Goal: Task Accomplishment & Management: Manage account settings

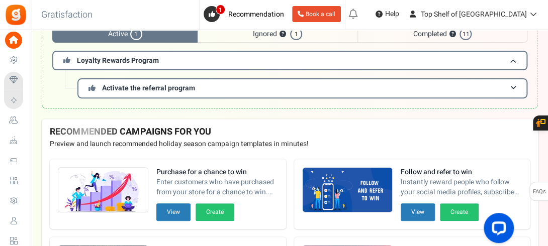
scroll to position [80, 0]
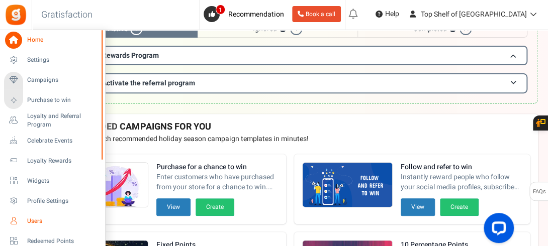
click at [33, 219] on span "Users" at bounding box center [62, 221] width 70 height 9
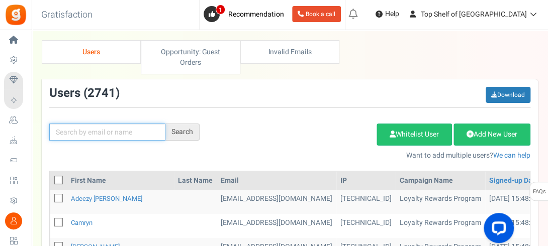
click at [113, 126] on input "text" at bounding box center [107, 132] width 116 height 17
type input "EMILYS"
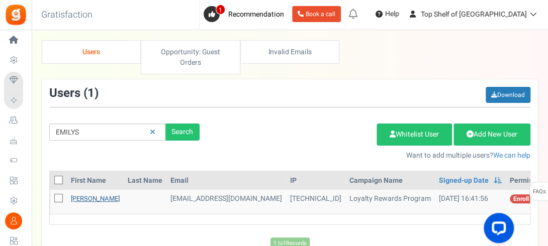
click at [99, 200] on link "[PERSON_NAME]" at bounding box center [95, 199] width 49 height 10
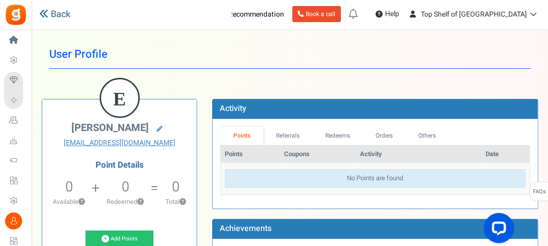
click at [55, 9] on link "Back" at bounding box center [54, 14] width 31 height 13
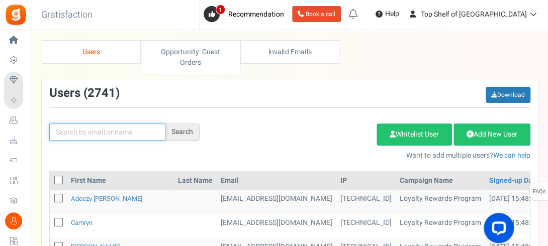
click at [106, 129] on input "text" at bounding box center [107, 132] width 116 height 17
type input "TONYE"
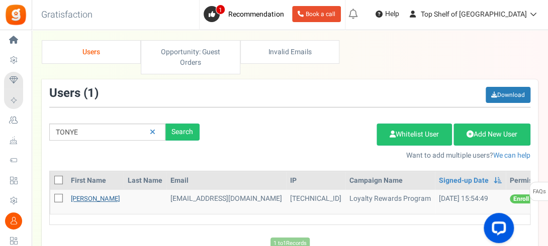
click at [92, 198] on link "[PERSON_NAME]" at bounding box center [95, 199] width 49 height 10
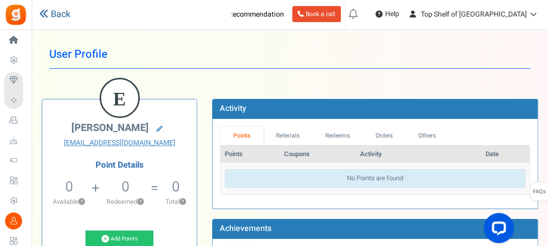
click at [63, 15] on link "Back" at bounding box center [54, 14] width 31 height 13
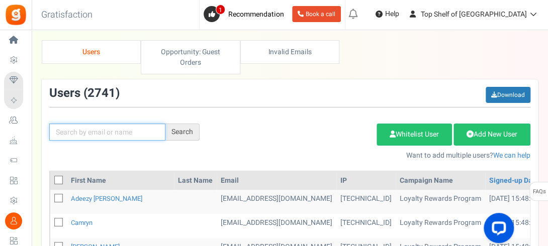
click at [90, 135] on input "text" at bounding box center [107, 132] width 116 height 17
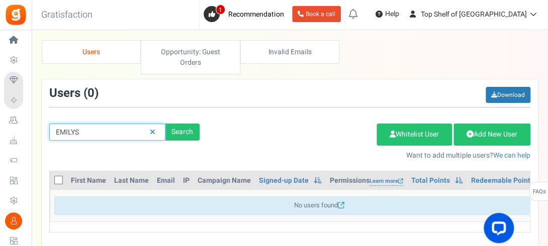
type input "EMILYS"
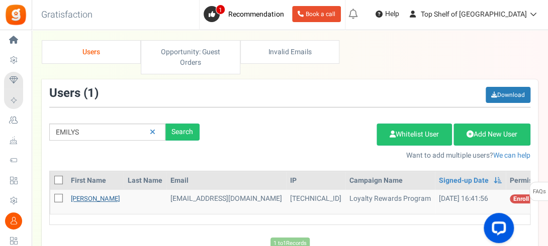
click at [99, 198] on link "[PERSON_NAME]" at bounding box center [95, 199] width 49 height 10
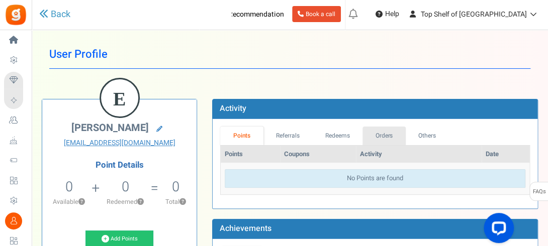
click at [382, 144] on link "Orders" at bounding box center [383, 136] width 43 height 19
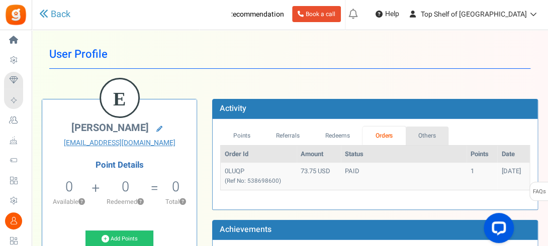
click at [416, 136] on link "Others" at bounding box center [427, 136] width 43 height 19
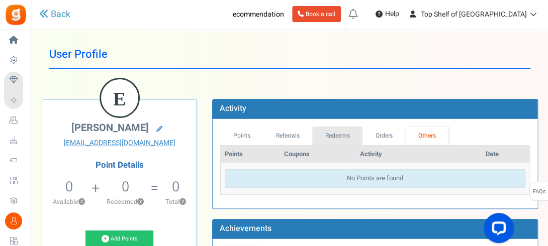
click at [339, 131] on link "Redeems" at bounding box center [337, 136] width 50 height 19
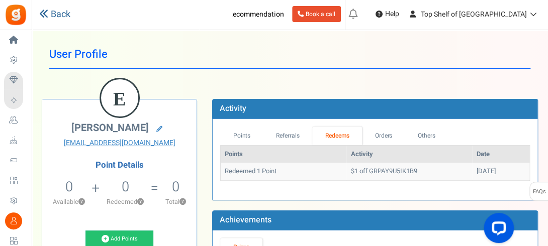
click at [51, 15] on link "Back" at bounding box center [54, 14] width 31 height 13
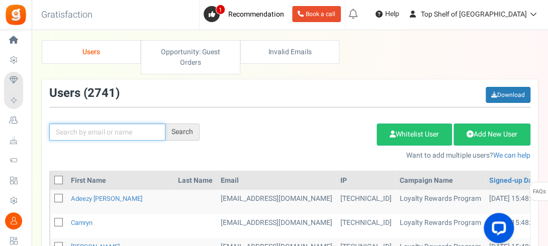
click at [131, 130] on input "text" at bounding box center [107, 132] width 116 height 17
type input "TONYE"
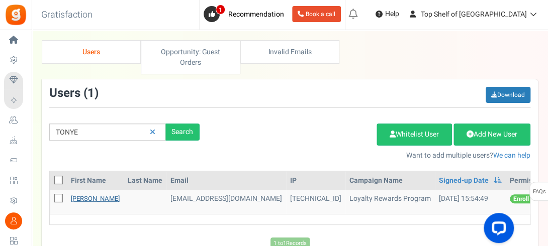
click at [92, 201] on link "[PERSON_NAME]" at bounding box center [95, 199] width 49 height 10
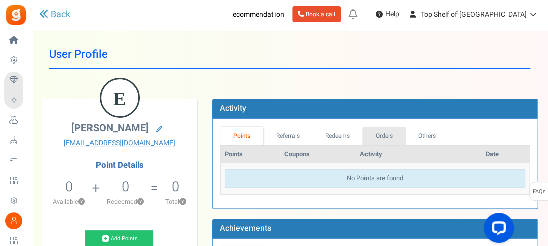
click at [392, 133] on link "Orders" at bounding box center [383, 136] width 43 height 19
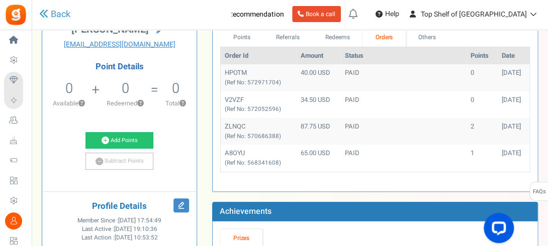
scroll to position [101, 0]
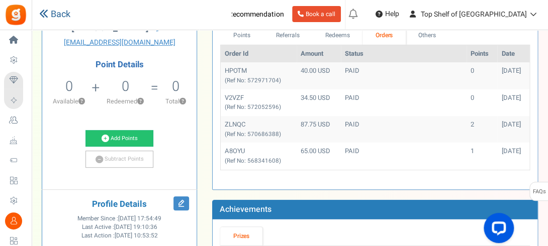
click at [58, 15] on link "Back" at bounding box center [54, 14] width 31 height 13
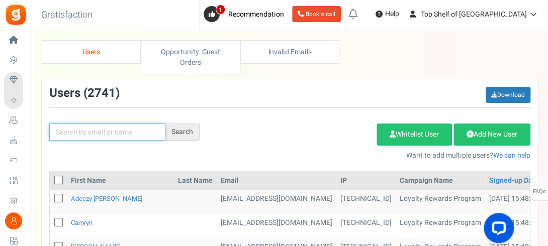
click at [101, 131] on input "text" at bounding box center [107, 132] width 116 height 17
type input "[PERSON_NAME]"
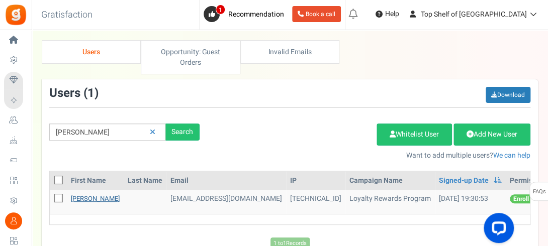
click at [87, 197] on link "[PERSON_NAME]" at bounding box center [95, 199] width 49 height 10
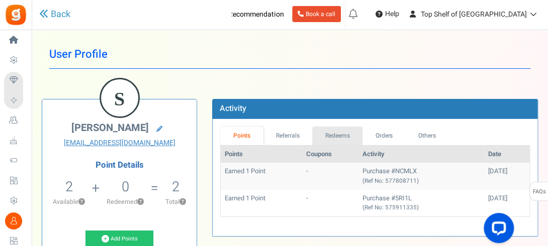
click at [347, 143] on link "Redeems" at bounding box center [337, 136] width 50 height 19
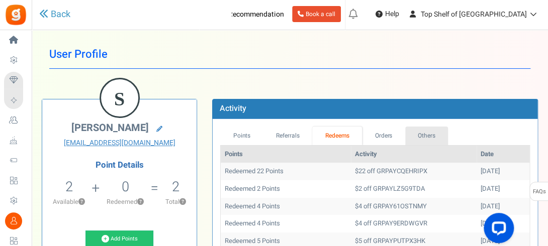
click at [424, 132] on link "Others" at bounding box center [426, 136] width 43 height 19
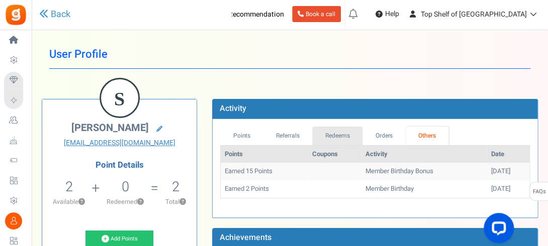
click at [352, 135] on link "Redeems" at bounding box center [337, 136] width 50 height 19
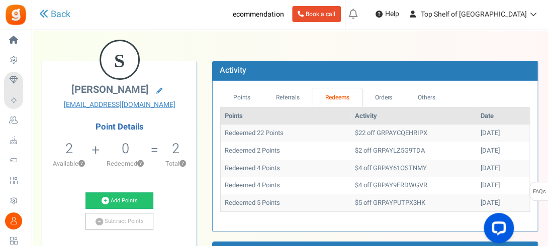
scroll to position [40, 0]
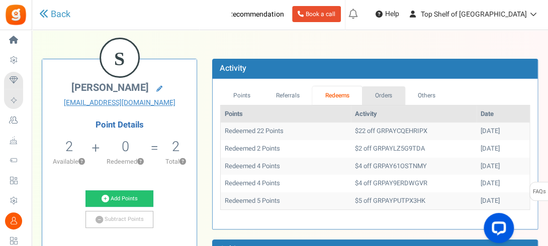
click at [371, 100] on link "Orders" at bounding box center [383, 95] width 43 height 19
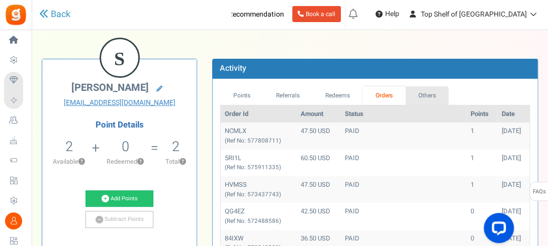
click at [419, 95] on link "Others" at bounding box center [427, 95] width 43 height 19
